Goal: Task Accomplishment & Management: Use online tool/utility

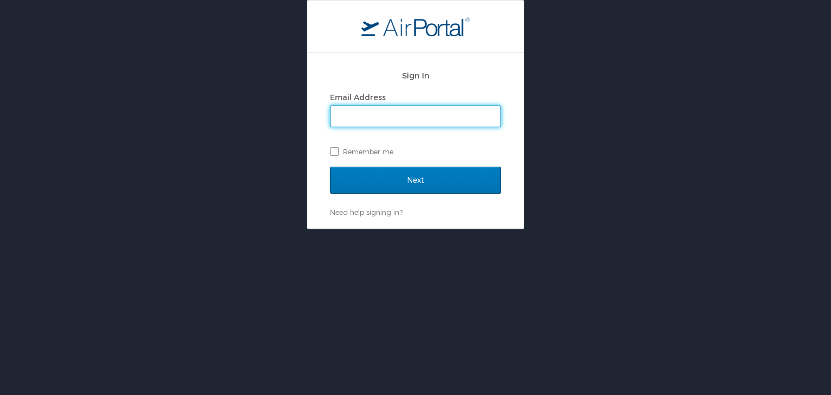
type input "mashunyui.shimrang@cbtravel.com"
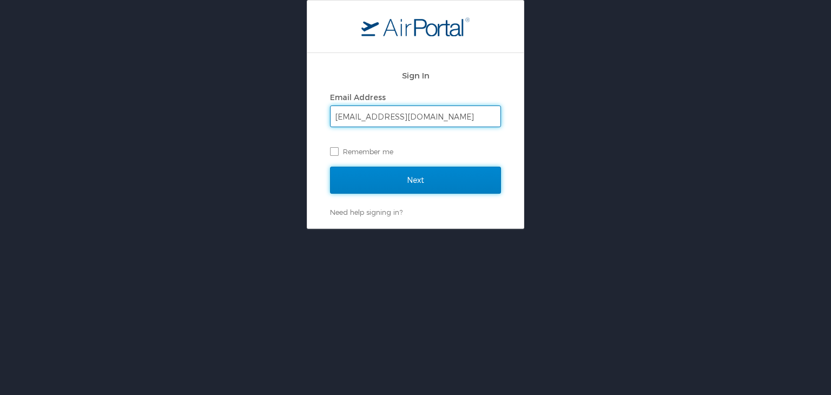
click at [405, 178] on input "Next" at bounding box center [415, 180] width 171 height 27
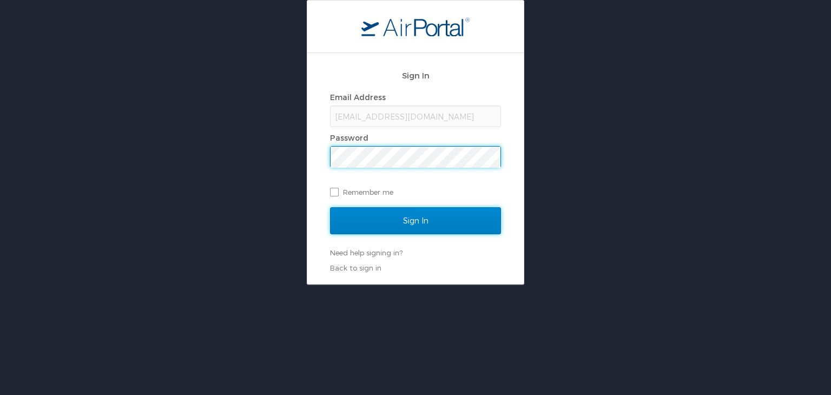
click at [388, 221] on input "Sign In" at bounding box center [415, 220] width 171 height 27
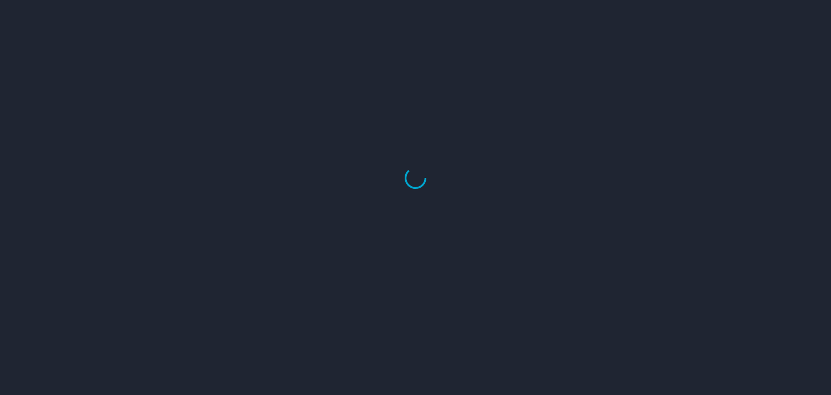
select select "US"
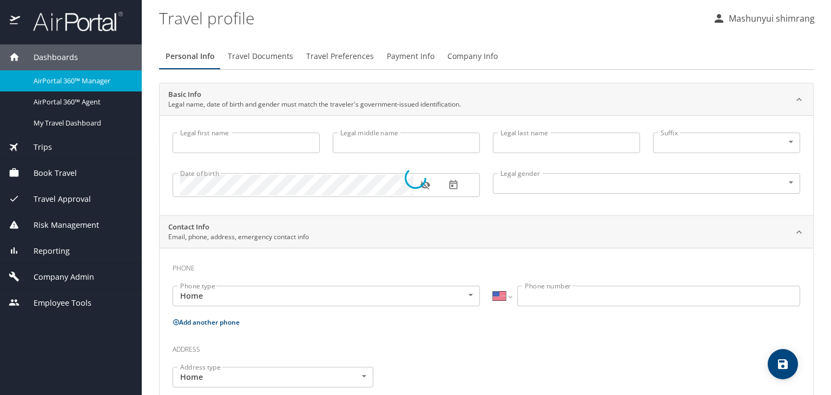
type input "Mashunyui"
type input "shimrang"
type input "[DEMOGRAPHIC_DATA]"
select select "IN"
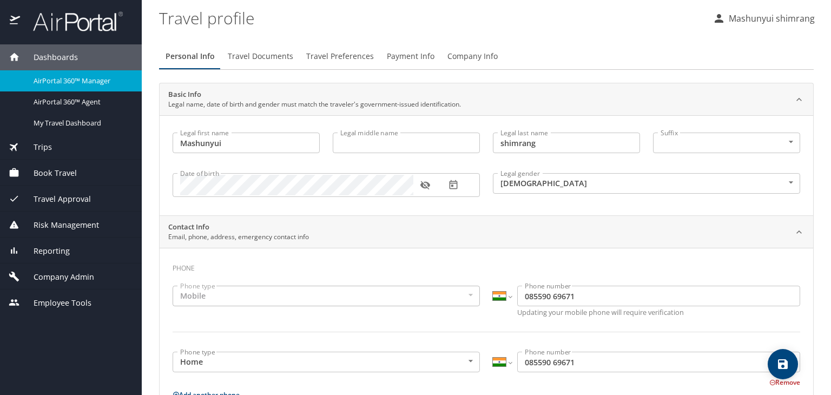
click at [70, 30] on img at bounding box center [72, 21] width 102 height 21
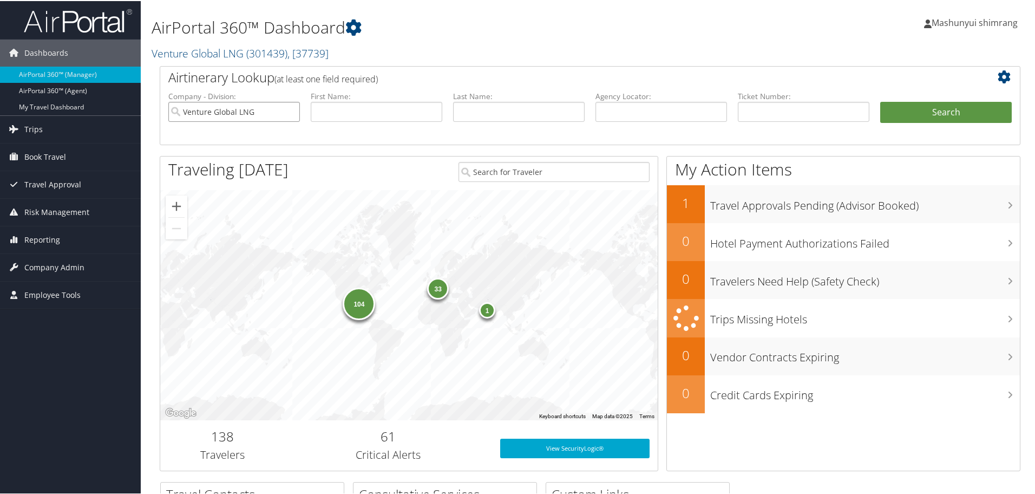
click at [294, 115] on input "Venture Global LNG" at bounding box center [234, 111] width 132 height 20
click at [542, 107] on input "text" at bounding box center [519, 111] width 132 height 20
click at [655, 109] on input "text" at bounding box center [661, 111] width 132 height 20
paste input "DC77Q3"
type input "DC77Q3"
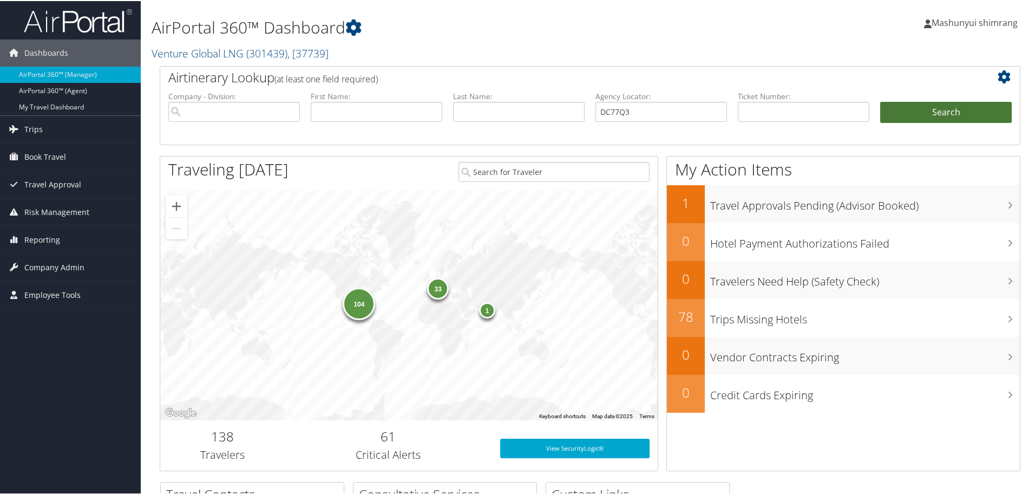
click at [924, 117] on button "Search" at bounding box center [946, 112] width 132 height 22
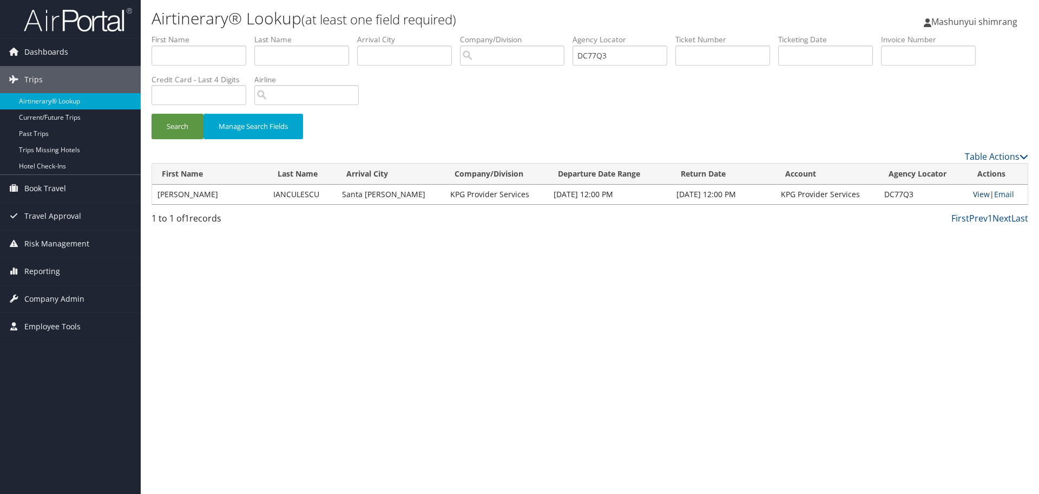
click at [979, 194] on link "View" at bounding box center [981, 194] width 17 height 10
click at [96, 30] on img at bounding box center [78, 19] width 108 height 25
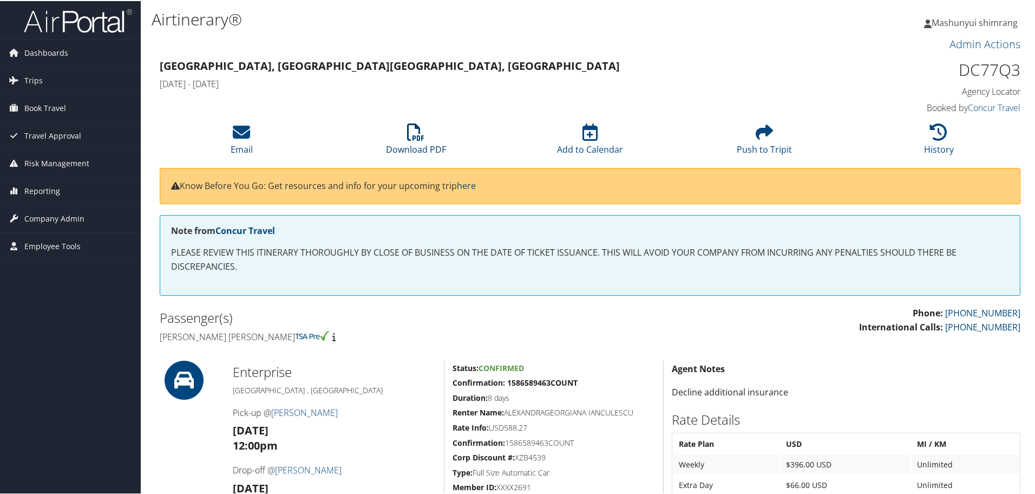
drag, startPoint x: 416, startPoint y: 136, endPoint x: 459, endPoint y: 114, distance: 48.2
click at [416, 136] on icon at bounding box center [415, 130] width 17 height 17
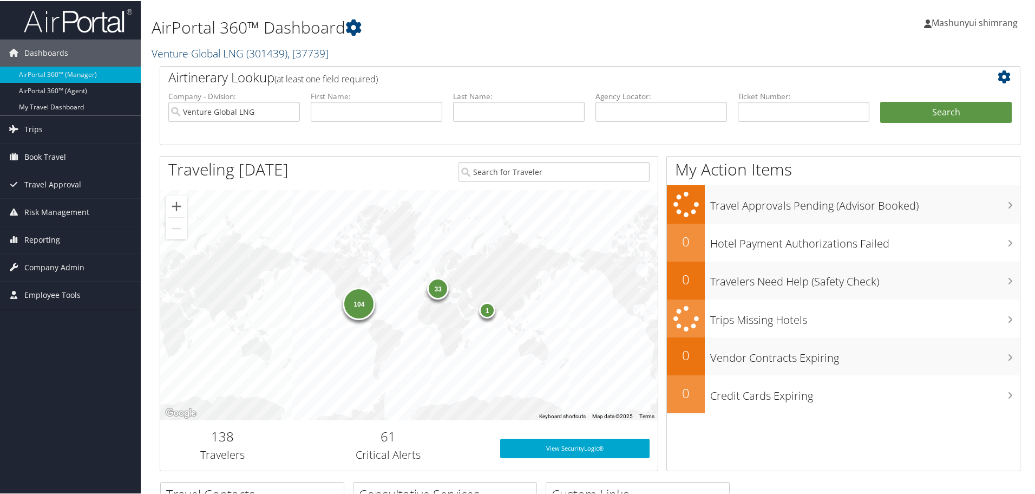
click at [241, 50] on link "Venture Global LNG ( 301439 ) , [ 37739 ]" at bounding box center [240, 52] width 177 height 15
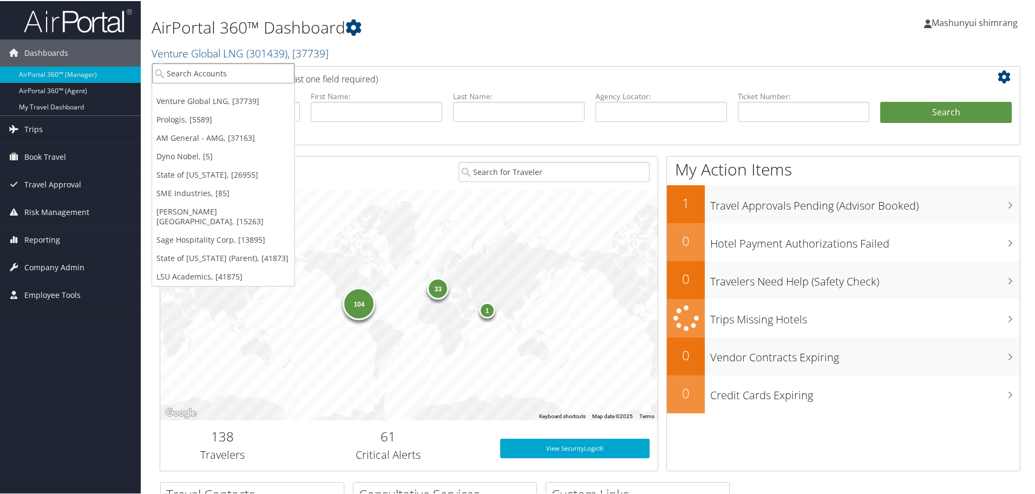
click at [233, 81] on input "search" at bounding box center [223, 72] width 142 height 20
type input "u"
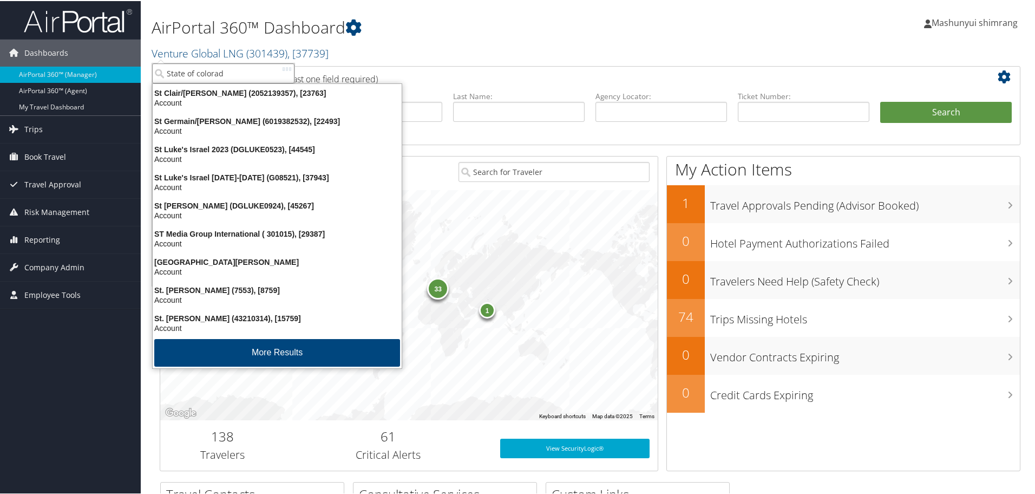
type input "State of colorado"
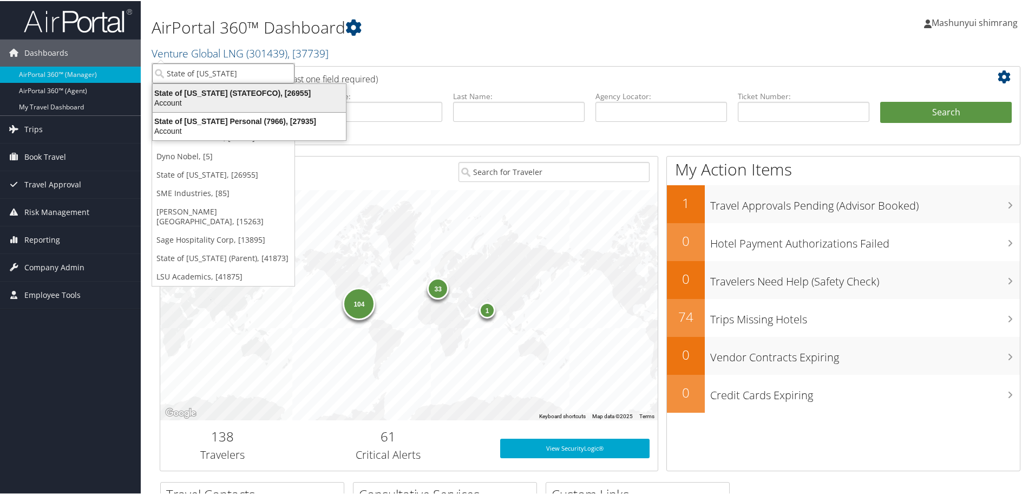
click at [236, 99] on div "Account" at bounding box center [249, 102] width 206 height 10
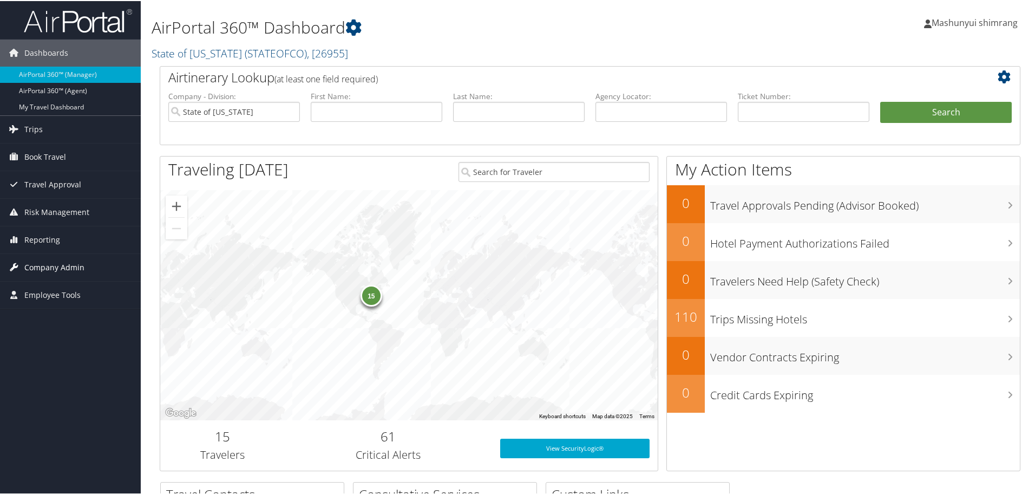
click at [61, 266] on span "Company Admin" at bounding box center [54, 266] width 60 height 27
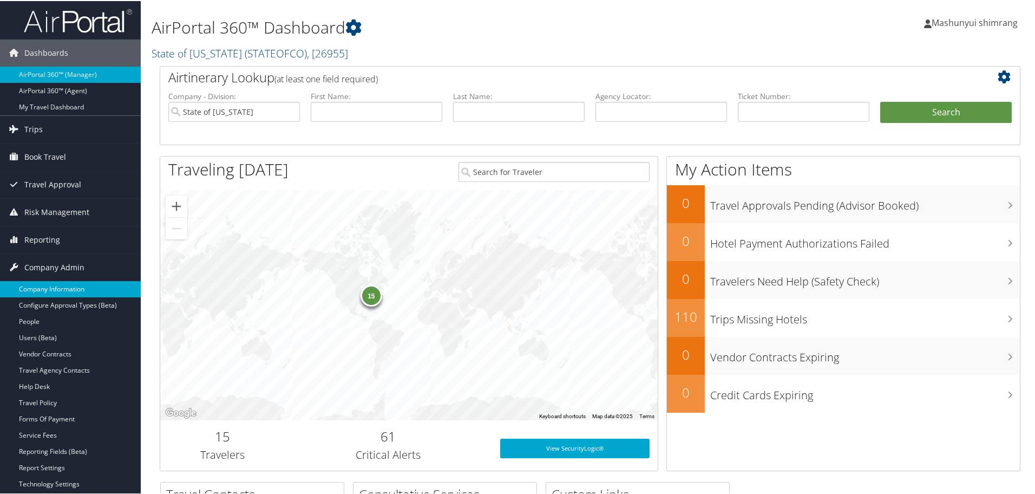
click at [61, 285] on link "Company Information" at bounding box center [70, 288] width 141 height 16
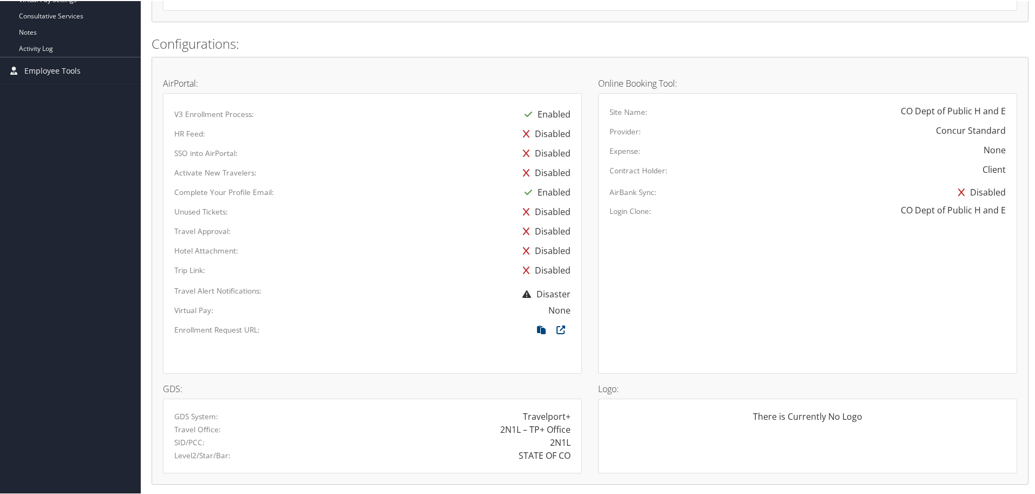
scroll to position [474, 0]
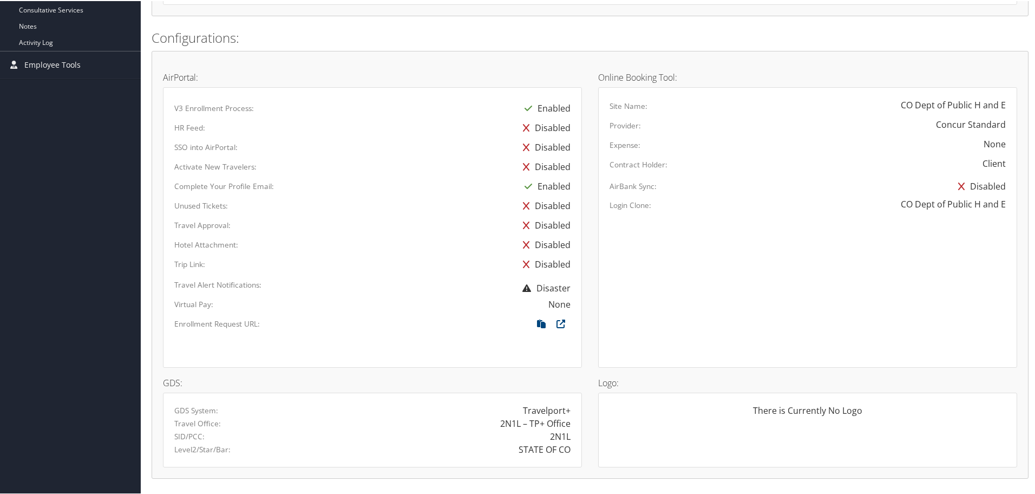
click at [554, 435] on div "2N1L" at bounding box center [560, 435] width 21 height 13
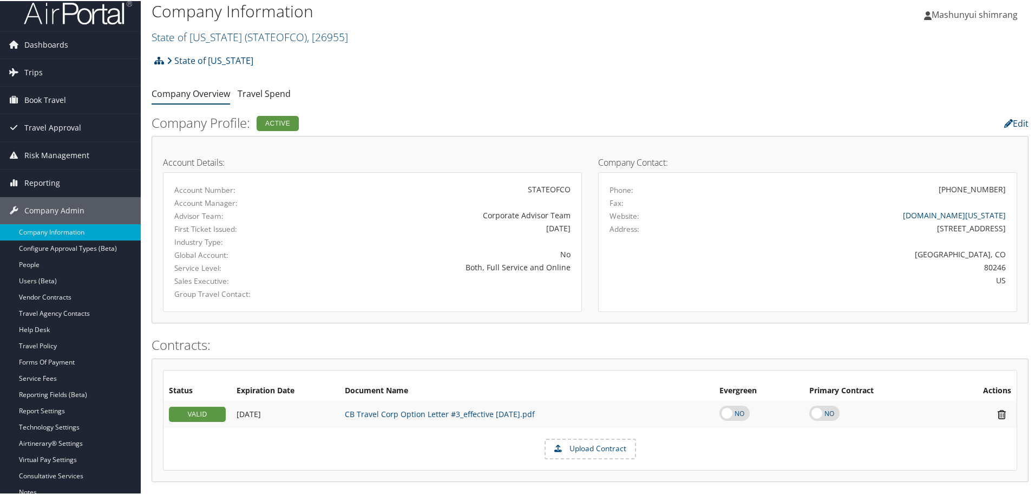
scroll to position [0, 0]
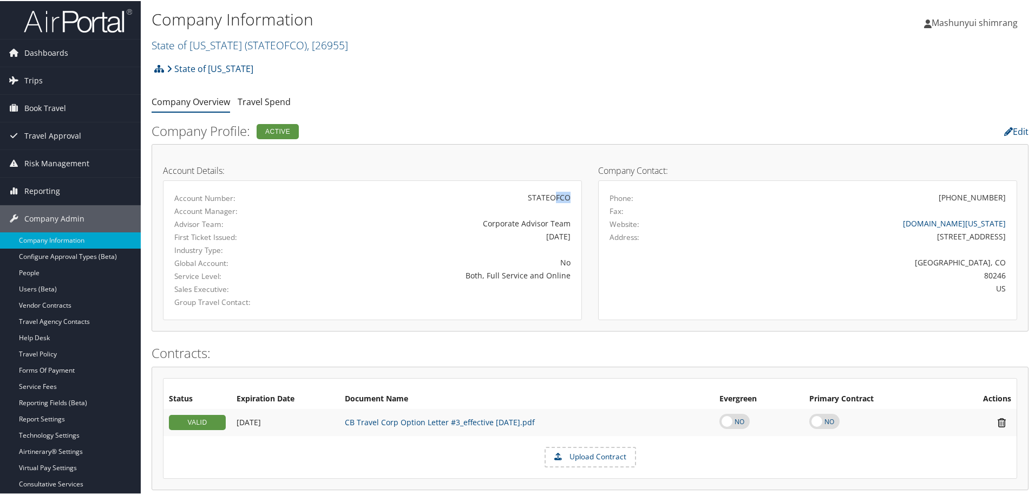
drag, startPoint x: 553, startPoint y: 195, endPoint x: 567, endPoint y: 192, distance: 14.6
click at [567, 192] on div "STATEOFCO" at bounding box center [441, 196] width 259 height 11
click at [564, 192] on div "STATEOFCO" at bounding box center [441, 196] width 259 height 11
drag, startPoint x: 496, startPoint y: 226, endPoint x: 571, endPoint y: 222, distance: 74.8
click at [571, 222] on div "Corporate Advisor Team" at bounding box center [441, 222] width 275 height 11
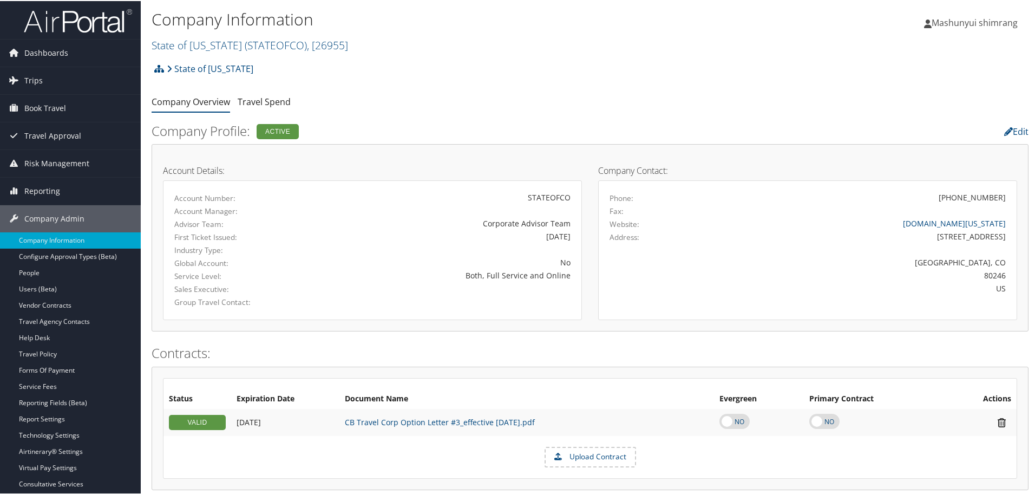
click at [440, 243] on div "Industry Type:" at bounding box center [372, 249] width 412 height 13
click at [541, 206] on div "Account Manager:" at bounding box center [372, 210] width 412 height 13
click at [552, 199] on div "STATEOFCO" at bounding box center [441, 196] width 259 height 11
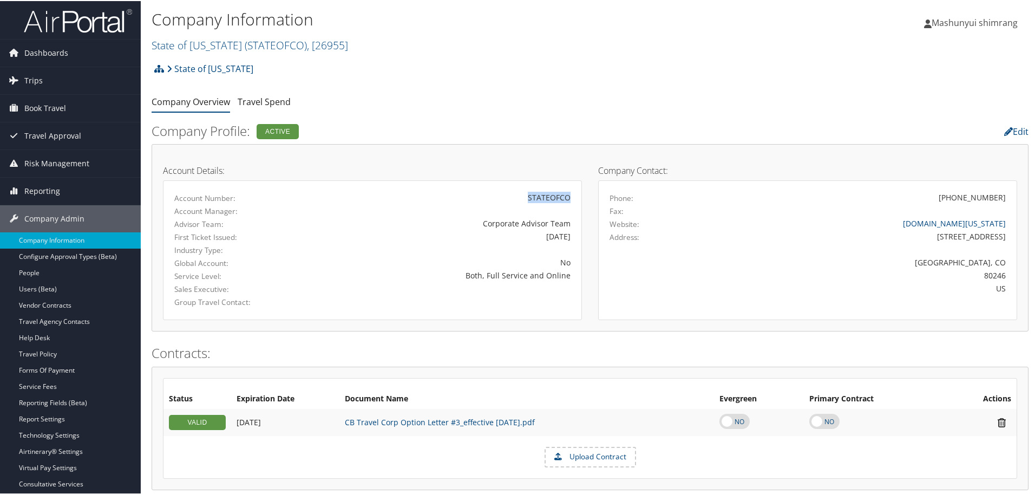
copy div "STATEOFCO"
click at [400, 251] on div "Industry Type:" at bounding box center [372, 249] width 412 height 13
drag, startPoint x: 74, startPoint y: 19, endPoint x: 90, endPoint y: 17, distance: 16.4
click at [74, 19] on img at bounding box center [78, 19] width 108 height 25
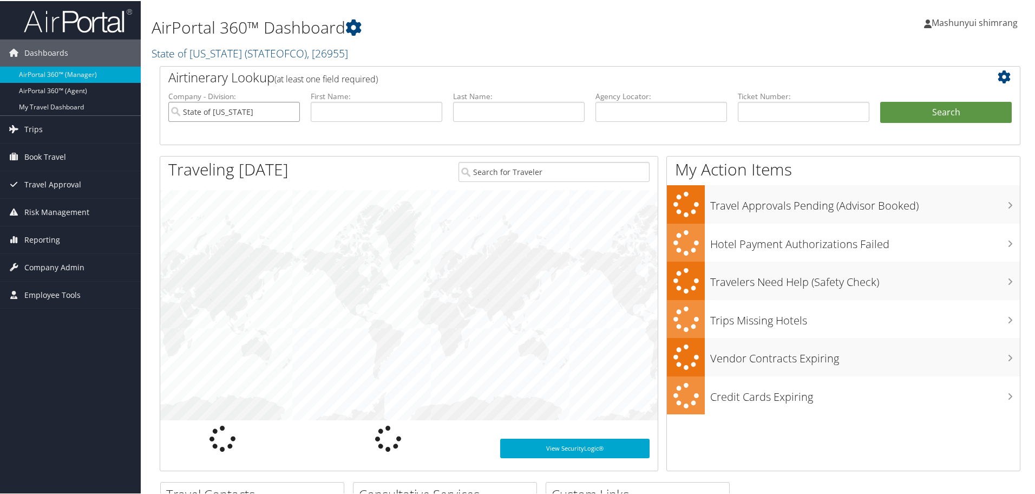
click at [289, 109] on input "State of [US_STATE]" at bounding box center [234, 111] width 132 height 20
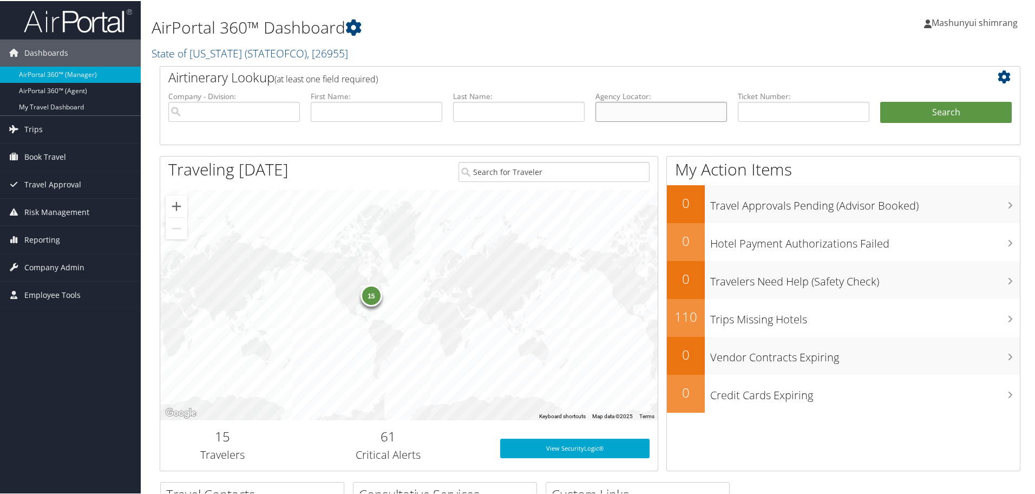
click at [625, 106] on input "text" at bounding box center [661, 111] width 132 height 20
paste input "DC78TR"
type input "DC78TR"
click at [918, 108] on button "Search" at bounding box center [946, 112] width 132 height 22
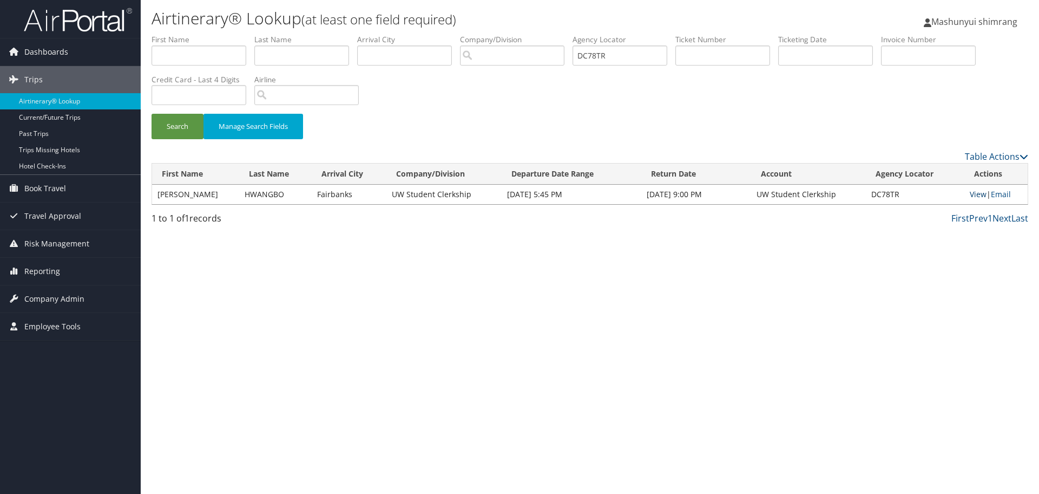
click at [970, 197] on link "View" at bounding box center [978, 194] width 17 height 10
drag, startPoint x: 632, startPoint y: 62, endPoint x: 543, endPoint y: 62, distance: 88.2
click at [543, 34] on ul "First Name Last Name Departure City Arrival City Company/Division Airport/City …" at bounding box center [590, 34] width 877 height 0
paste input "BFLSF"
click at [184, 128] on button "Search" at bounding box center [178, 126] width 52 height 25
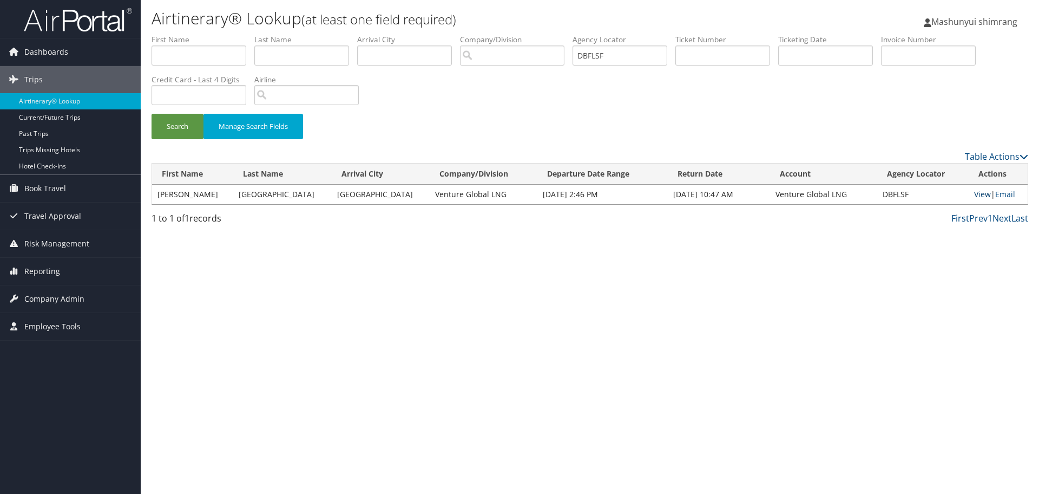
click at [974, 192] on link "View" at bounding box center [982, 194] width 17 height 10
drag, startPoint x: 641, startPoint y: 57, endPoint x: 488, endPoint y: 55, distance: 153.7
click at [488, 34] on ul "First Name Last Name Departure City Arrival City Company/Division Airport/City …" at bounding box center [590, 34] width 877 height 0
paste input "CN4SR"
type input "DCN4SR"
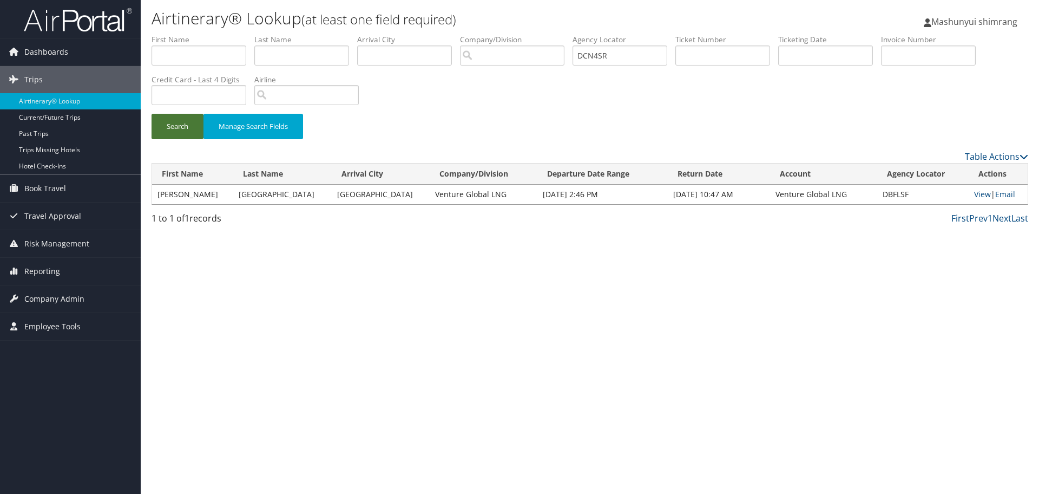
click at [181, 124] on button "Search" at bounding box center [178, 126] width 52 height 25
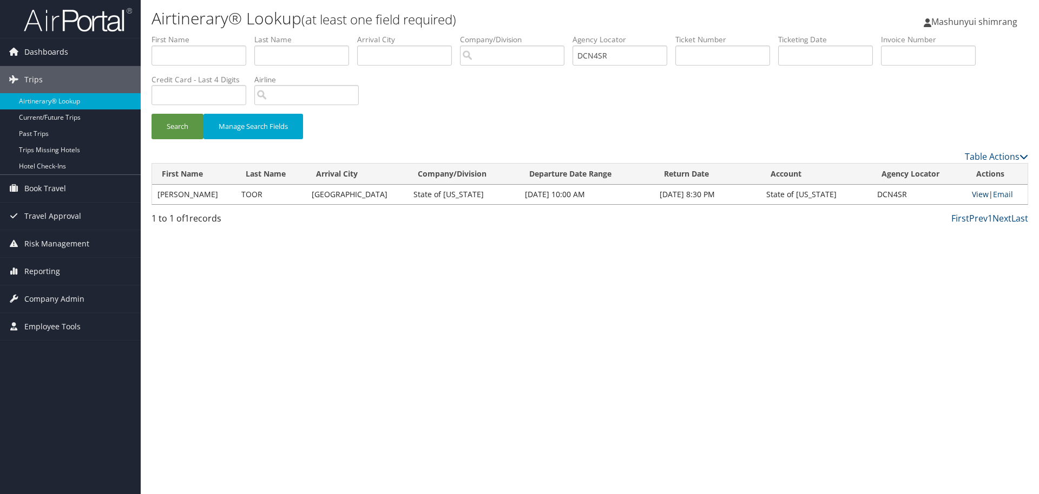
click at [972, 192] on link "View" at bounding box center [980, 194] width 17 height 10
click at [44, 269] on span "Reporting" at bounding box center [42, 271] width 36 height 27
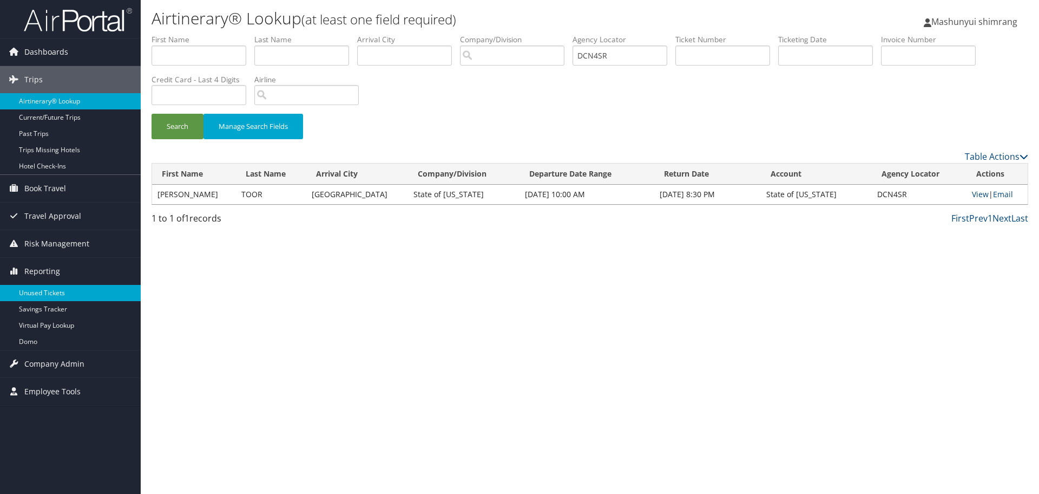
click at [40, 291] on link "Unused Tickets" at bounding box center [70, 293] width 141 height 16
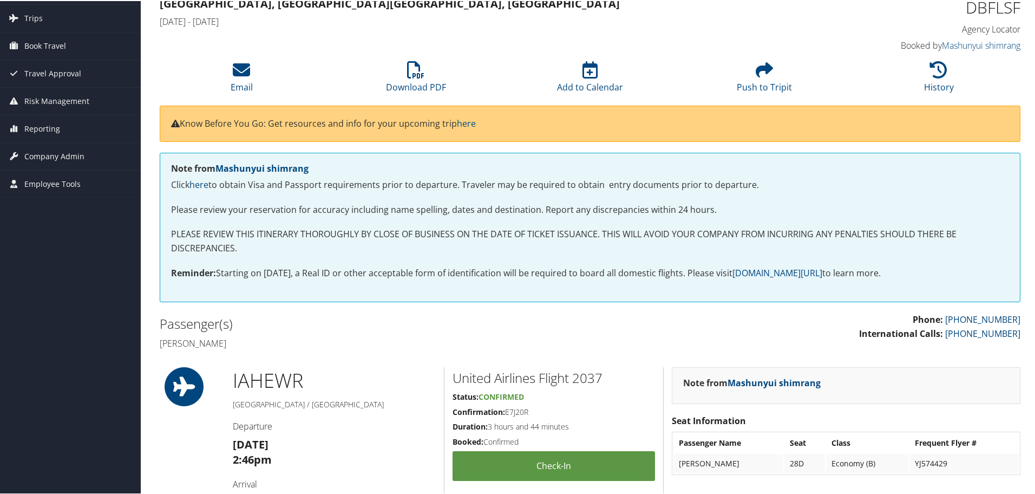
scroll to position [50, 0]
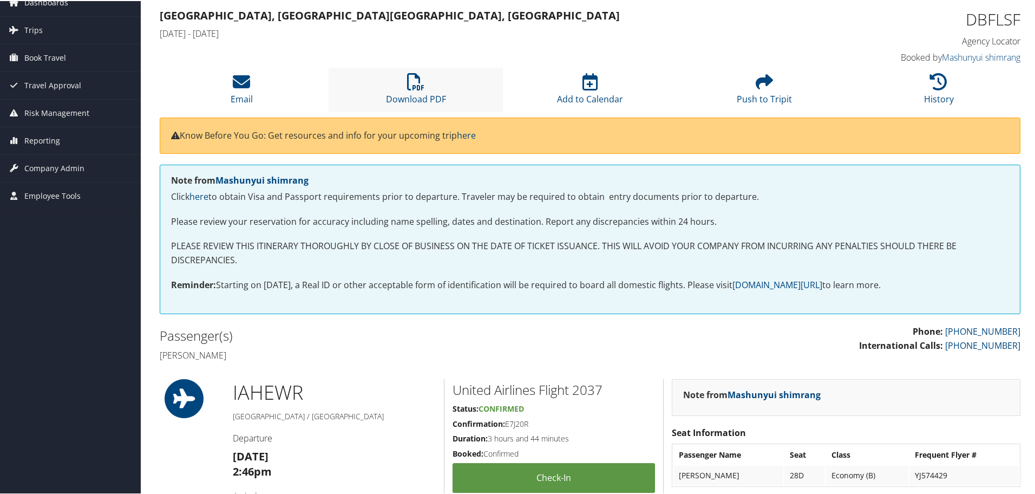
click at [415, 90] on li "Download PDF" at bounding box center [416, 89] width 174 height 44
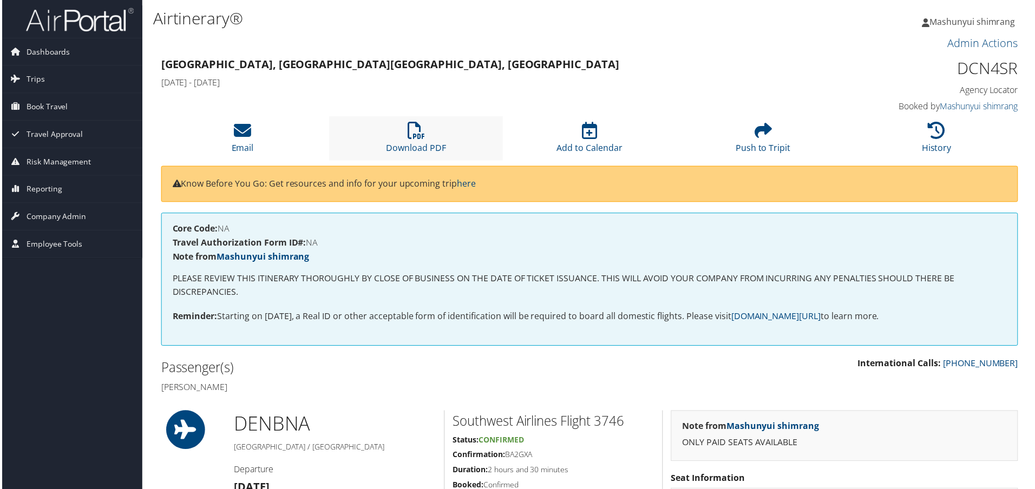
click at [428, 140] on li "Download PDF" at bounding box center [416, 139] width 174 height 44
